Goal: Transaction & Acquisition: Purchase product/service

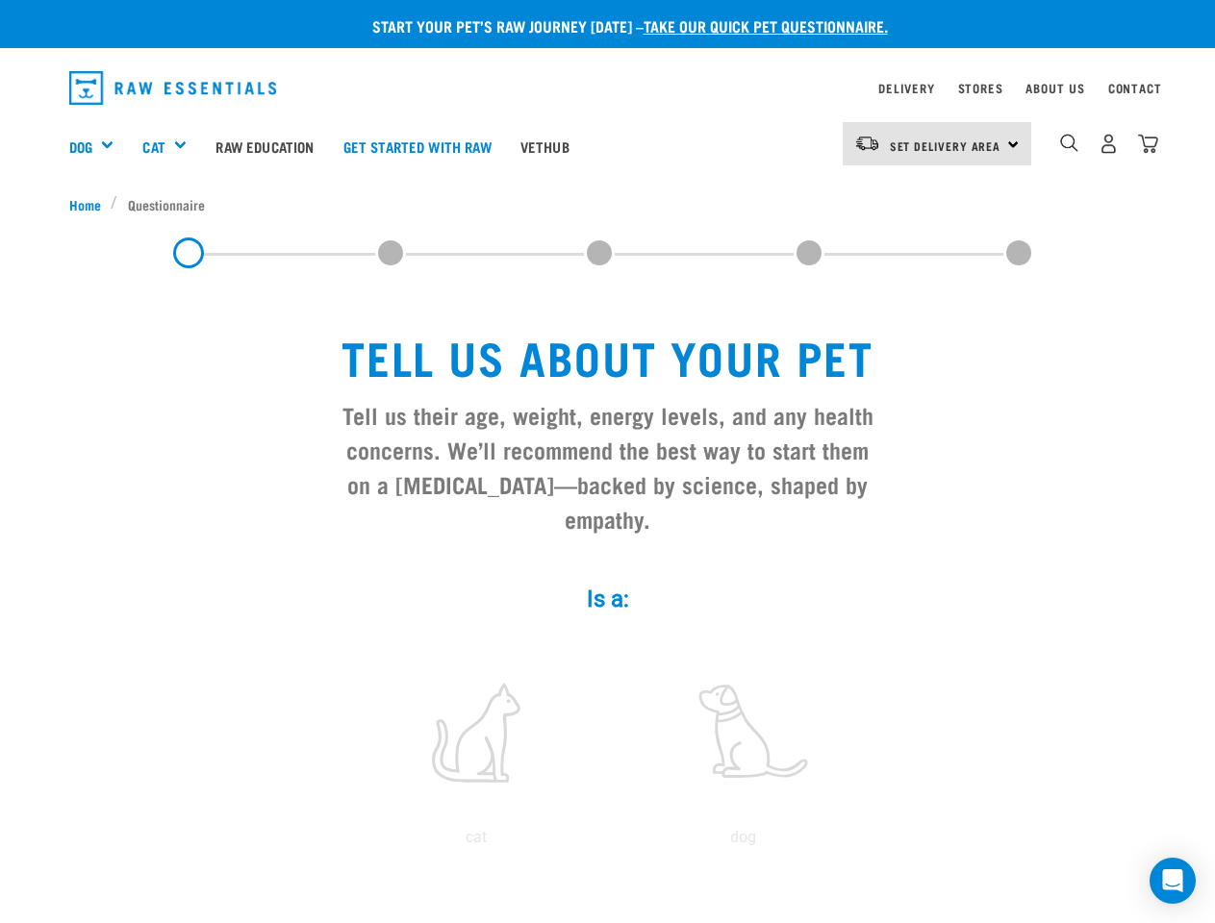
click at [99, 146] on div "Dog" at bounding box center [99, 146] width 60 height 77
click at [173, 146] on div "Cat" at bounding box center [171, 146] width 59 height 77
click at [937, 143] on span "Set Delivery Area" at bounding box center [946, 145] width 112 height 7
click at [1069, 143] on img "dropdown navigation" at bounding box center [1069, 143] width 18 height 18
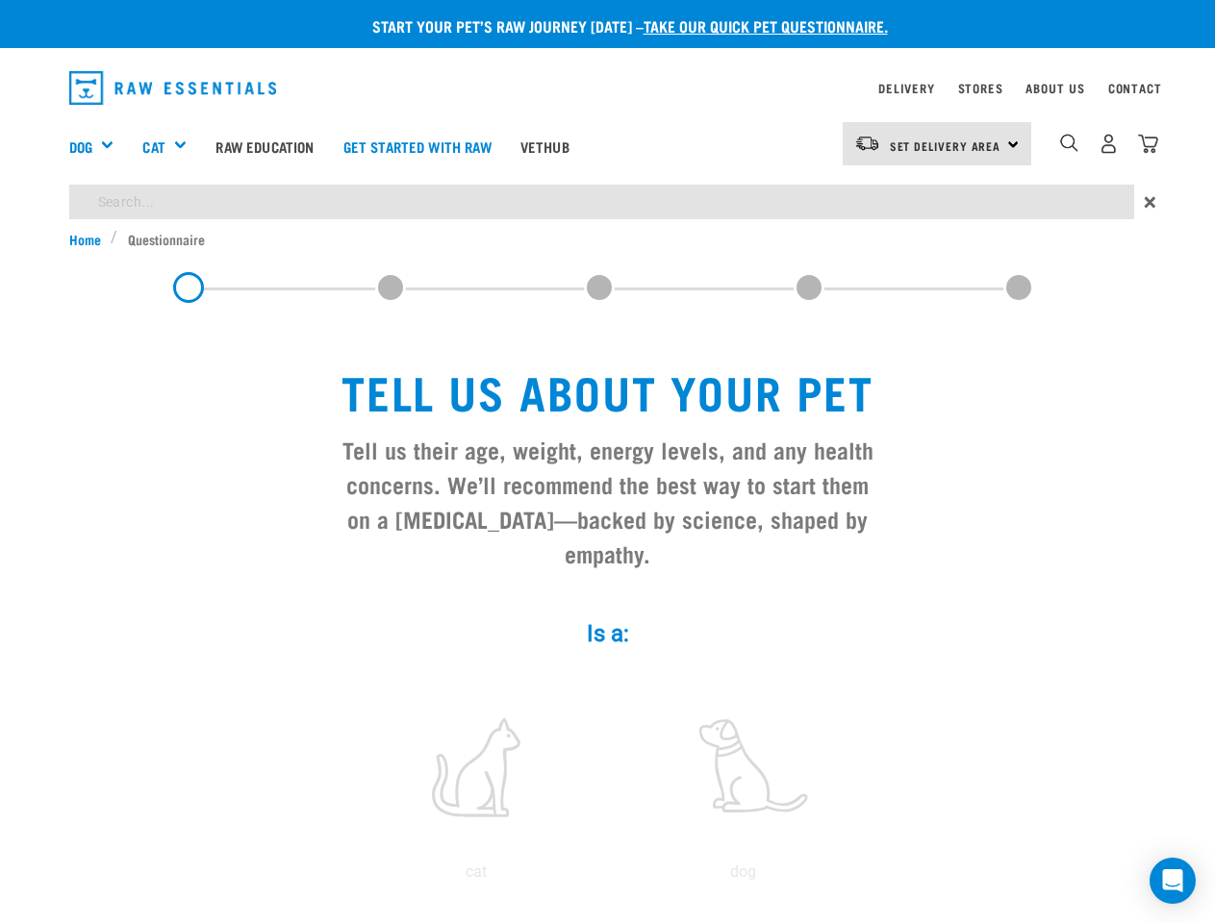
click at [1173, 881] on icon "Open Intercom Messenger" at bounding box center [1173, 881] width 20 height 23
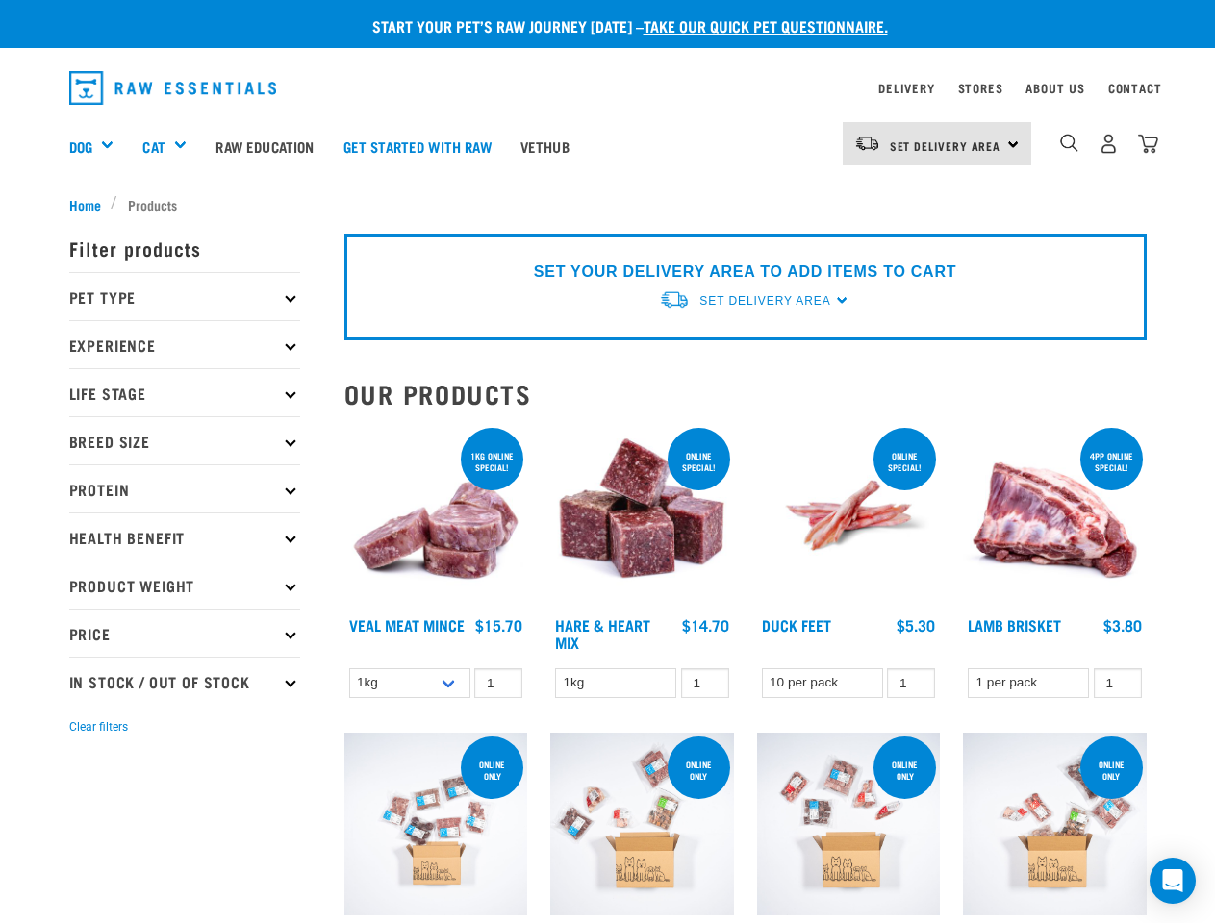
click at [99, 146] on div "Dog" at bounding box center [99, 146] width 60 height 77
click at [173, 146] on div "Cat" at bounding box center [171, 146] width 59 height 77
click at [937, 143] on span "Set Delivery Area" at bounding box center [946, 145] width 112 height 7
click at [1069, 143] on img "dropdown navigation" at bounding box center [1069, 143] width 18 height 18
click at [185, 272] on p "Filter products" at bounding box center [184, 248] width 231 height 48
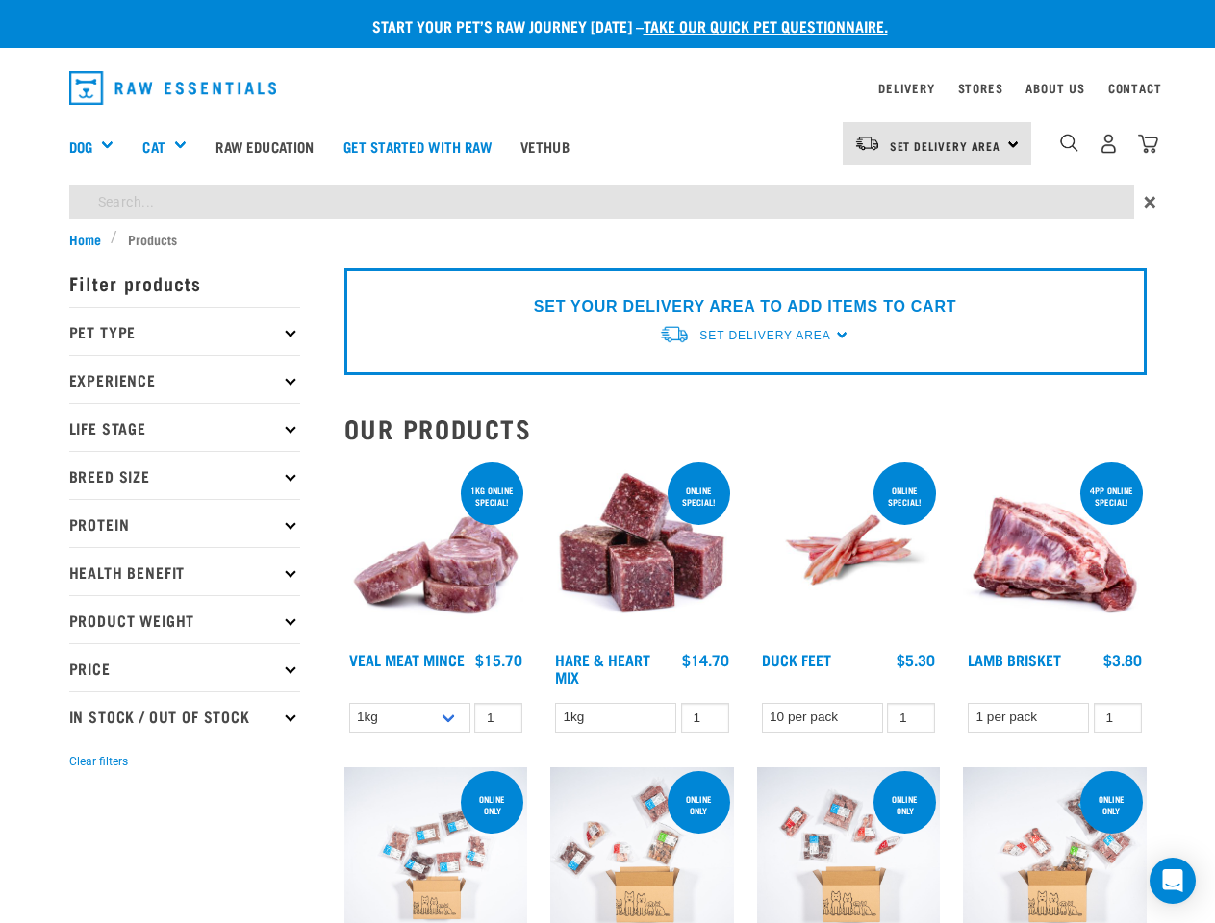
click at [185, 344] on p "Pet Type" at bounding box center [184, 331] width 231 height 48
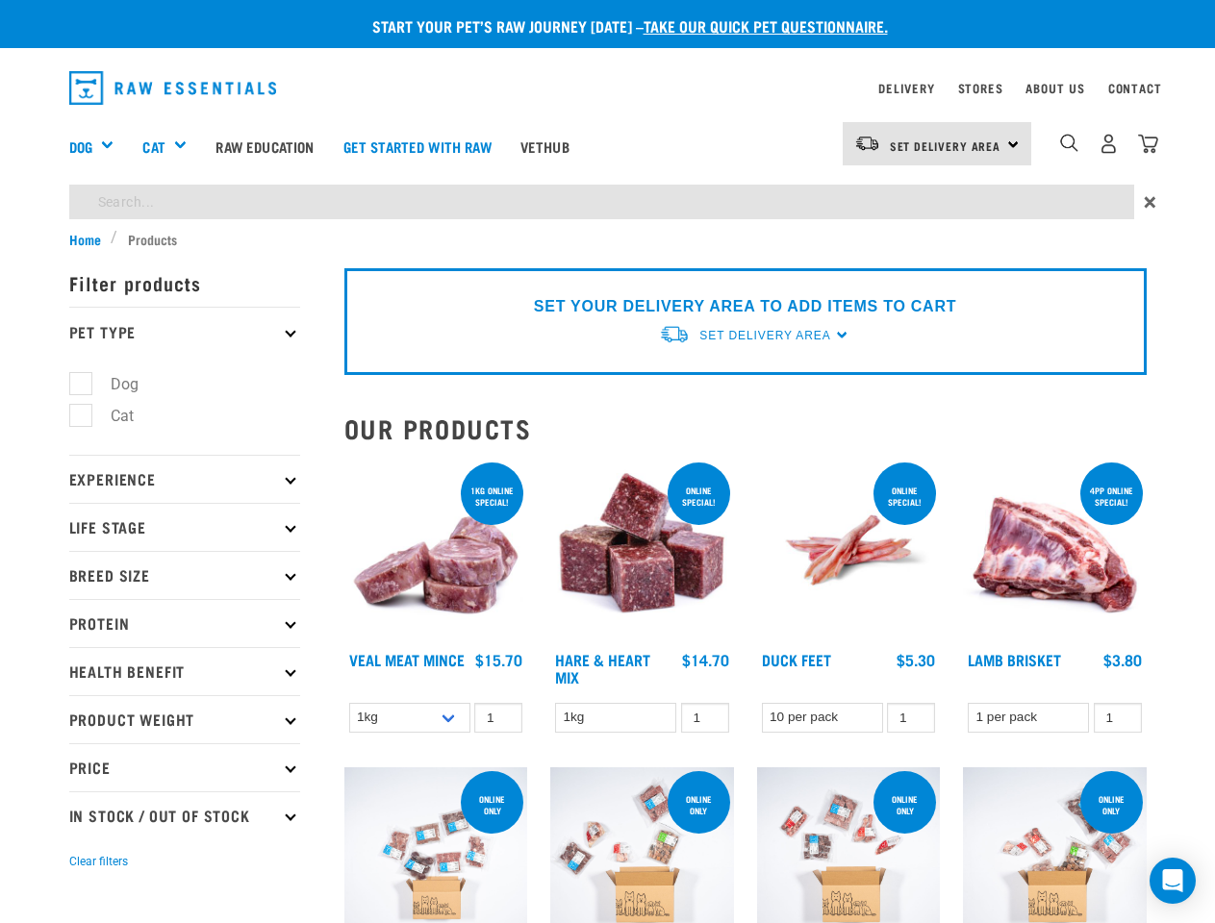
click at [185, 392] on li "Dog" at bounding box center [184, 384] width 231 height 20
click at [185, 441] on ul "Dog Cat" at bounding box center [184, 405] width 231 height 100
click at [185, 489] on p "Experience" at bounding box center [184, 479] width 231 height 48
click at [185, 534] on label "New Raw Feeder" at bounding box center [155, 522] width 151 height 24
click at [82, 525] on input "New Raw Feeder" at bounding box center [75, 519] width 13 height 13
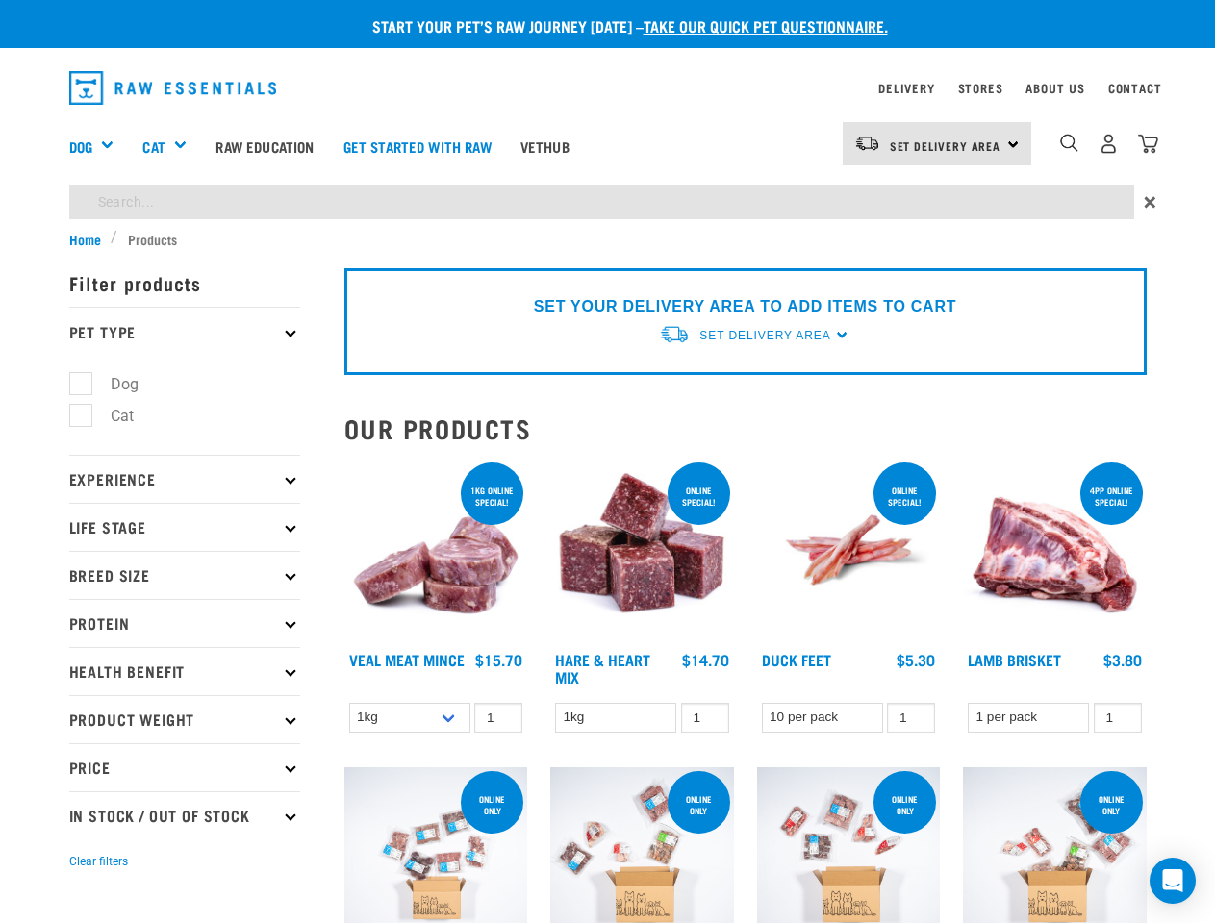
checkbox input "true"
